Goal: Check status: Check status

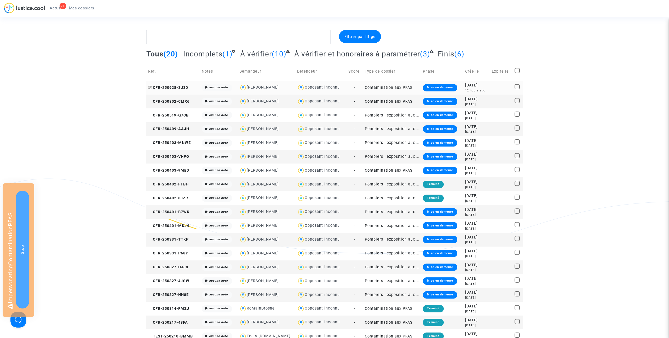
click at [174, 86] on span "CFR-250928-3U3D" at bounding box center [168, 87] width 40 height 4
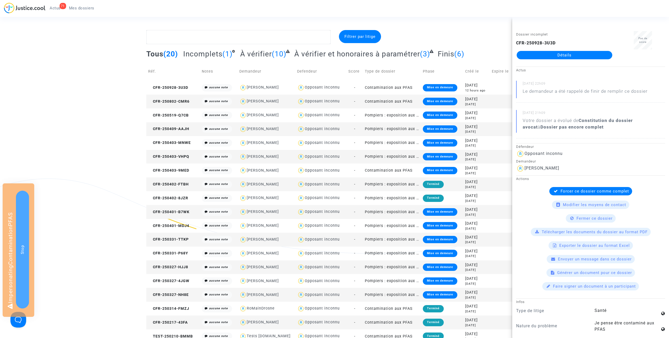
click at [562, 57] on link "Détails" at bounding box center [565, 55] width 96 height 8
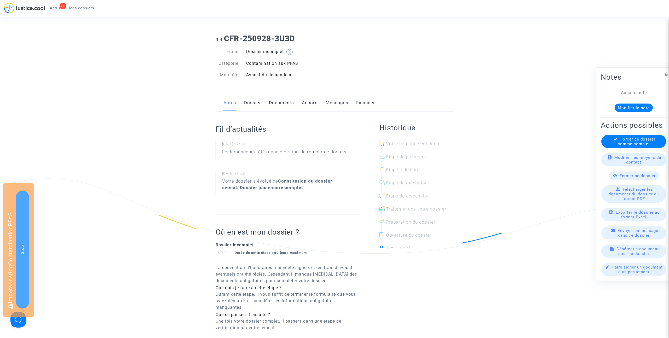
click at [251, 103] on link "Dossier" at bounding box center [252, 102] width 17 height 17
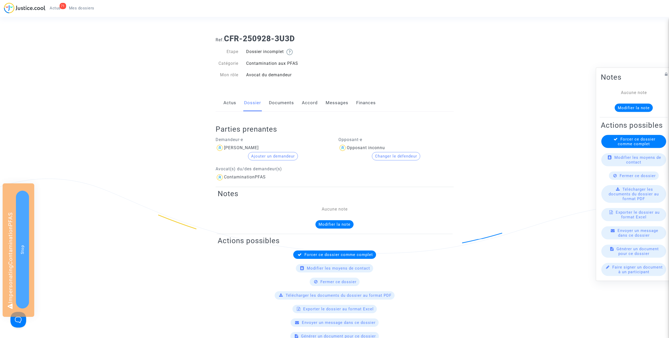
click at [277, 102] on link "Documents" at bounding box center [281, 102] width 25 height 17
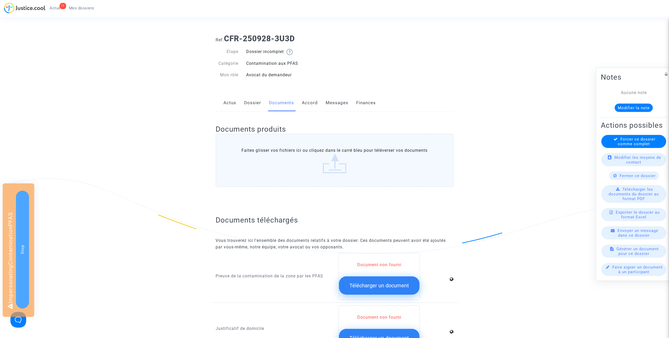
click at [231, 105] on link "Actus" at bounding box center [229, 102] width 13 height 17
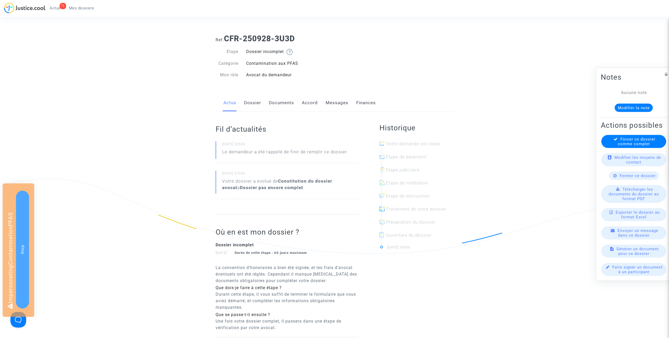
click at [255, 99] on link "Dossier" at bounding box center [252, 102] width 17 height 17
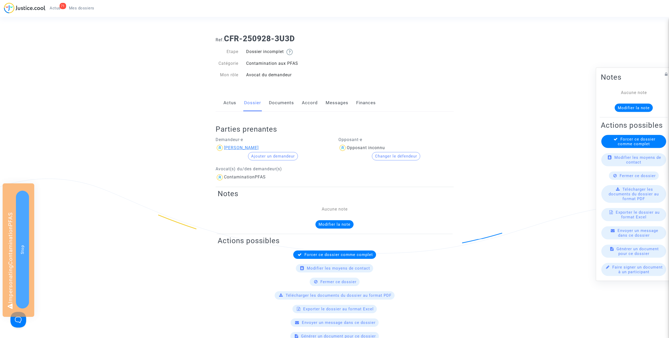
click at [241, 149] on div "[PERSON_NAME]" at bounding box center [241, 147] width 35 height 5
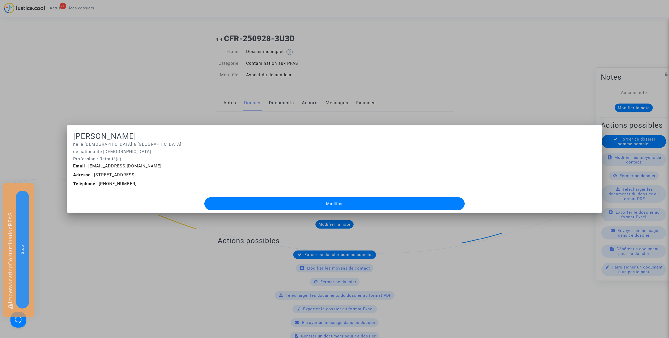
click at [477, 54] on div at bounding box center [334, 169] width 669 height 338
